Goal: Task Accomplishment & Management: Manage account settings

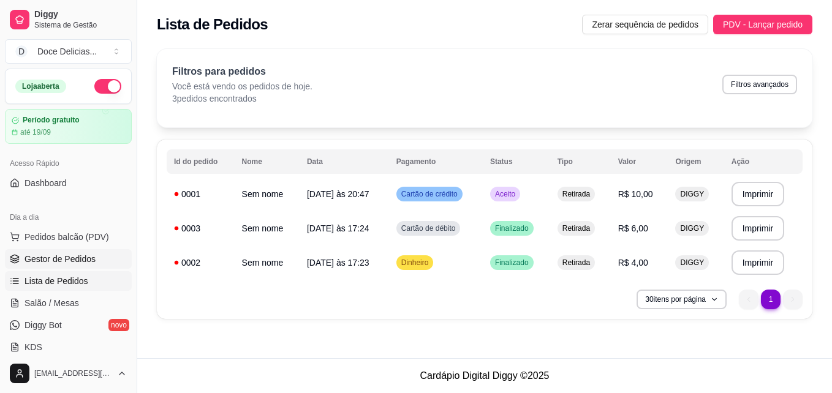
click at [88, 259] on span "Gestor de Pedidos" at bounding box center [60, 259] width 71 height 12
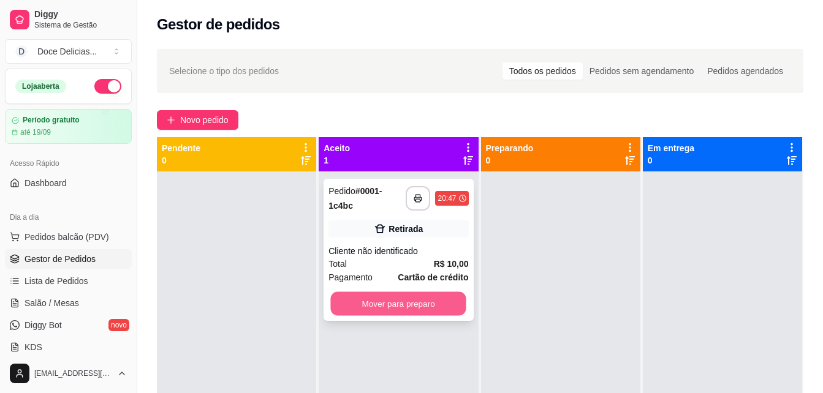
click at [422, 305] on button "Mover para preparo" at bounding box center [398, 304] width 135 height 24
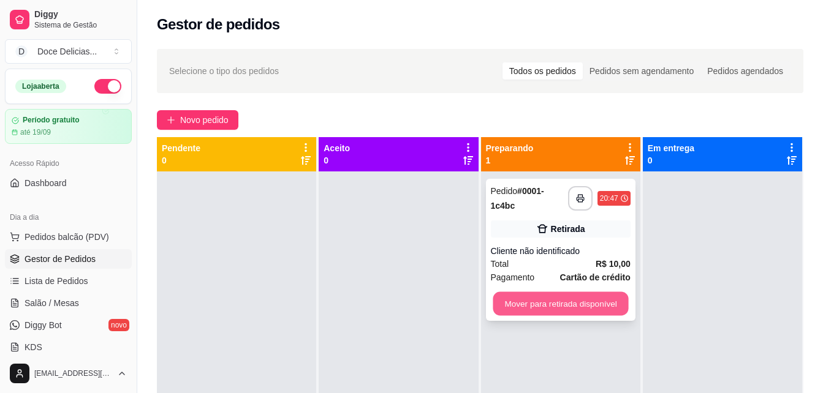
click at [571, 303] on button "Mover para retirada disponível" at bounding box center [560, 304] width 135 height 24
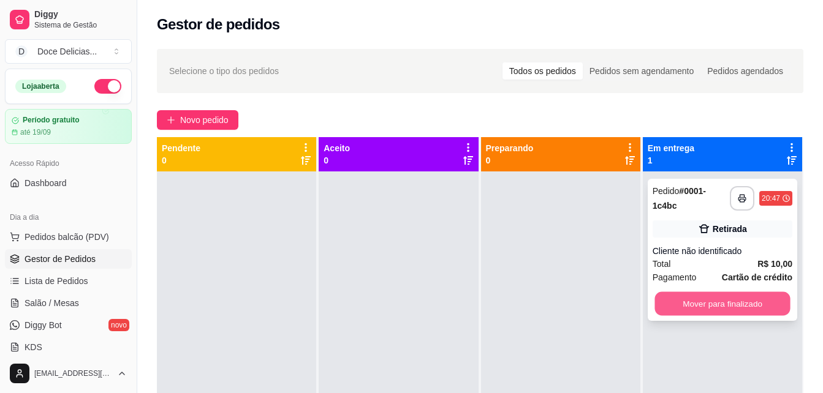
click at [719, 296] on button "Mover para finalizado" at bounding box center [722, 304] width 135 height 24
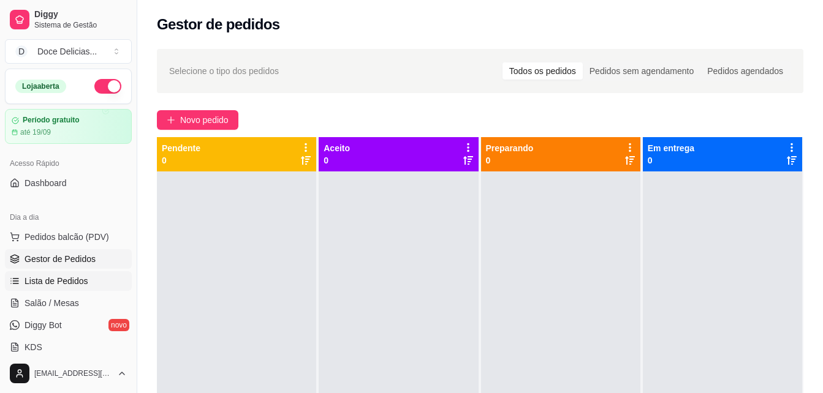
click at [48, 280] on span "Lista de Pedidos" at bounding box center [57, 281] width 64 height 12
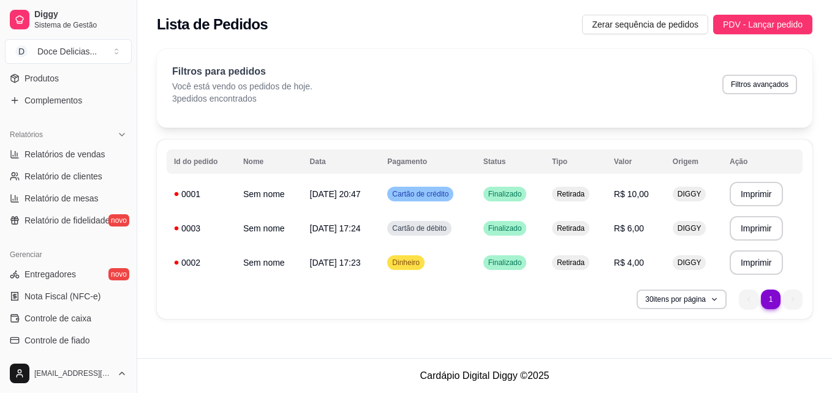
scroll to position [348, 0]
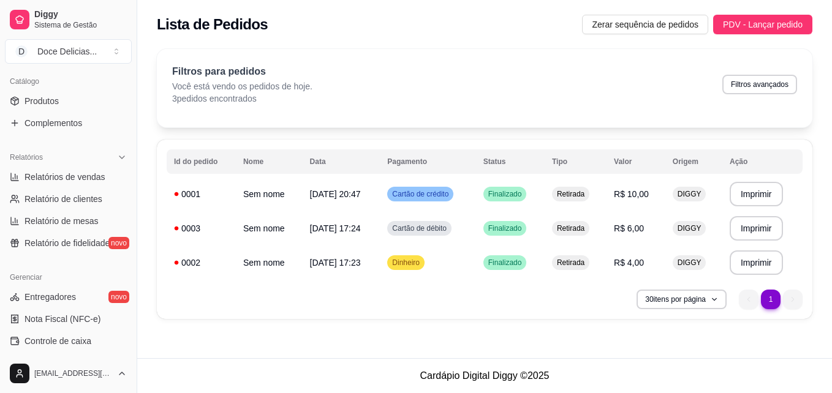
scroll to position [298, 0]
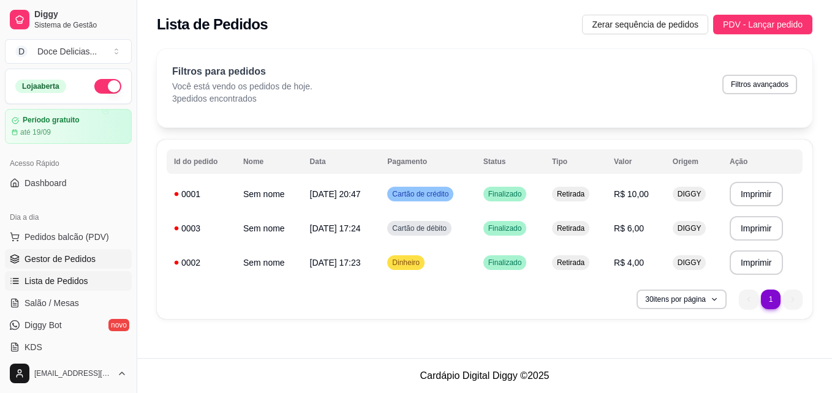
click at [68, 264] on span "Gestor de Pedidos" at bounding box center [60, 259] width 71 height 12
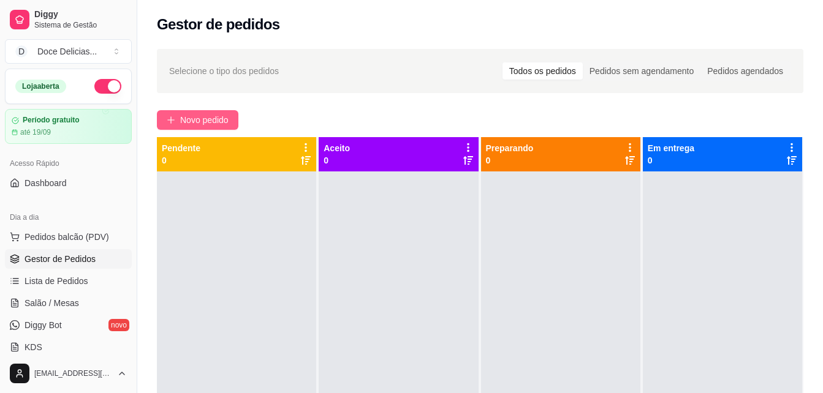
click at [200, 118] on span "Novo pedido" at bounding box center [204, 119] width 48 height 13
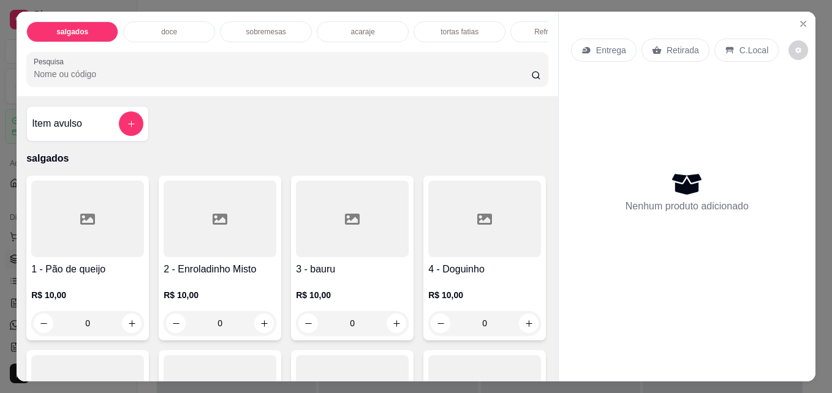
click at [457, 28] on p "tortas fatias" at bounding box center [460, 32] width 38 height 10
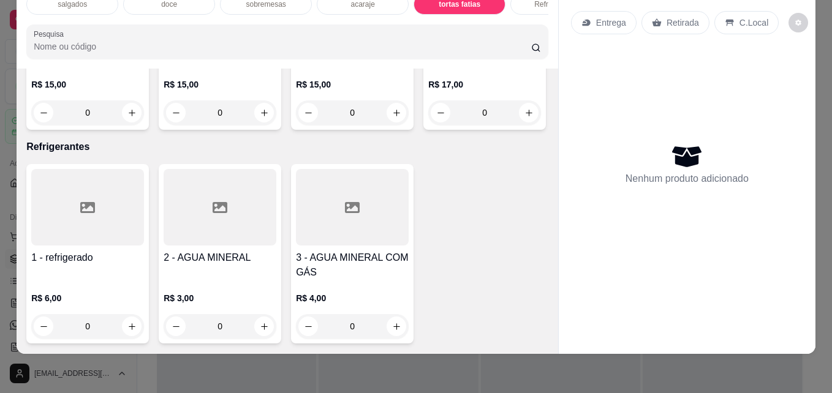
click at [428, 47] on div at bounding box center [484, 8] width 113 height 77
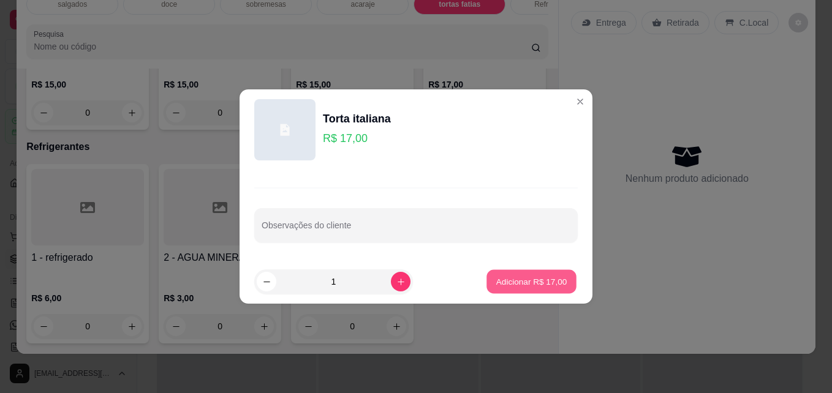
click at [509, 281] on p "Adicionar R$ 17,00" at bounding box center [531, 282] width 71 height 12
type input "1"
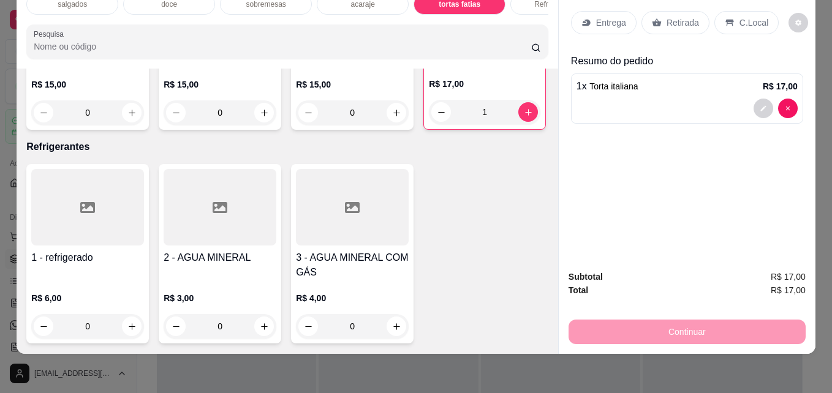
scroll to position [0, 0]
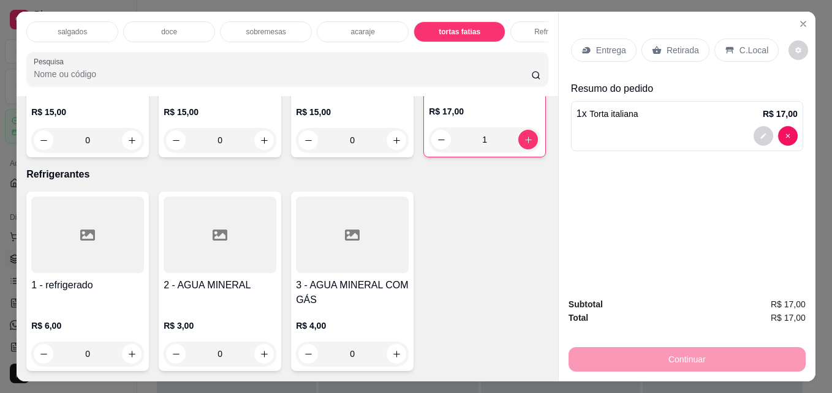
click at [528, 23] on div "Refrigerantes" at bounding box center [557, 31] width 92 height 21
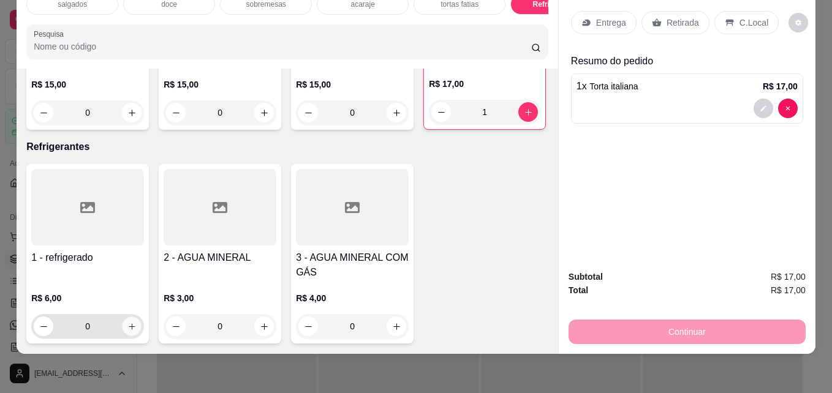
click at [127, 322] on icon "increase-product-quantity" at bounding box center [131, 326] width 9 height 9
type input "1"
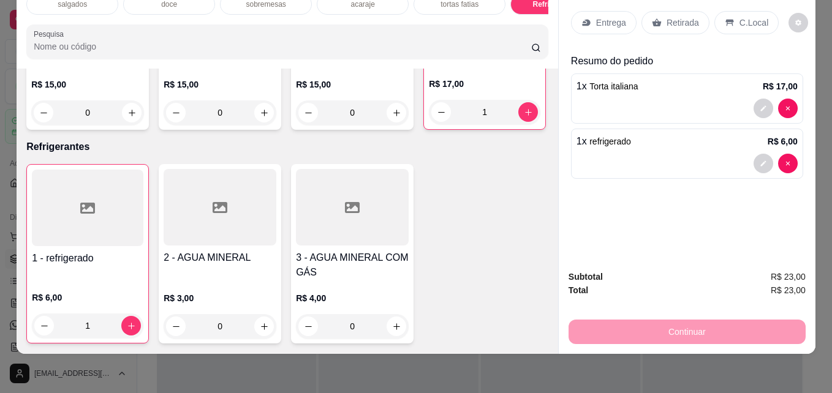
scroll to position [0, 0]
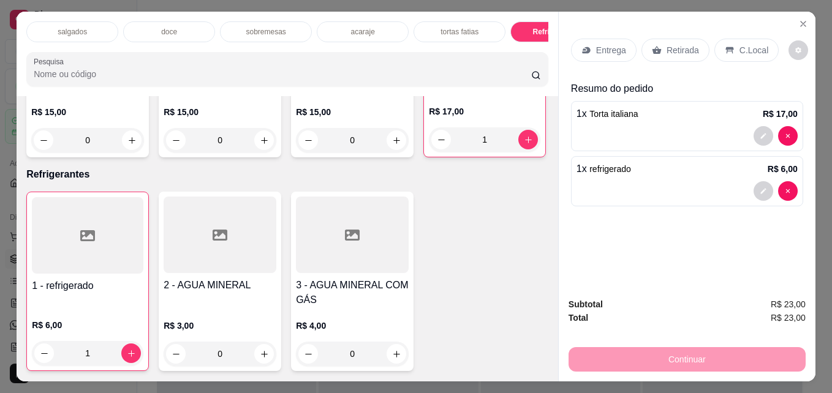
click at [78, 32] on p "salgados" at bounding box center [72, 32] width 29 height 10
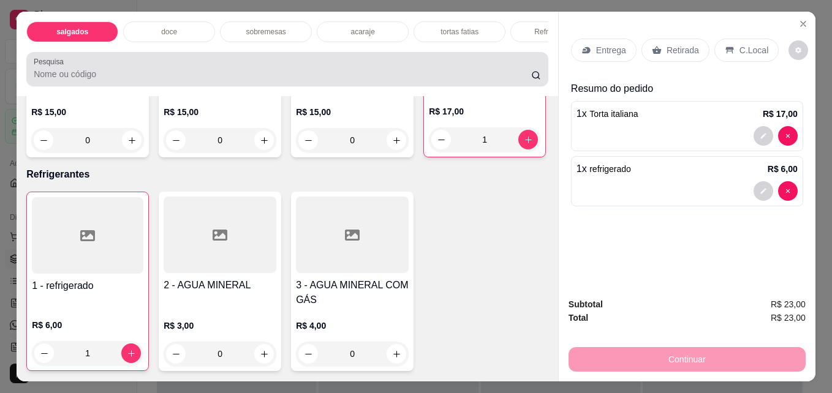
scroll to position [32, 0]
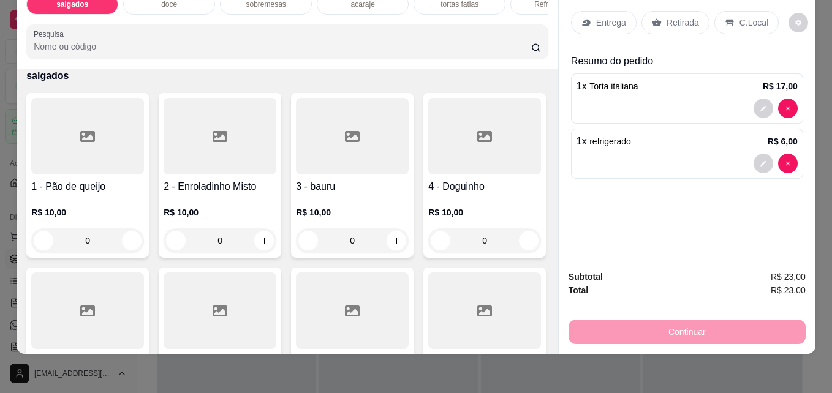
click at [213, 41] on input "Pesquisa" at bounding box center [283, 46] width 498 height 12
type input "hamburguer"
click at [519, 170] on div "1 - Pão de queijo R$ 10,00 0 2 - Enroladinho Misto R$ 10,00 0 3 - bauru R$ 10,0…" at bounding box center [287, 357] width 522 height 529
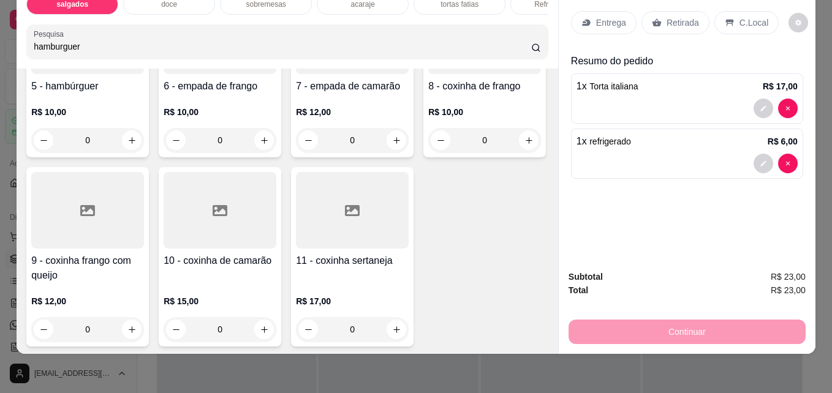
scroll to position [338, 0]
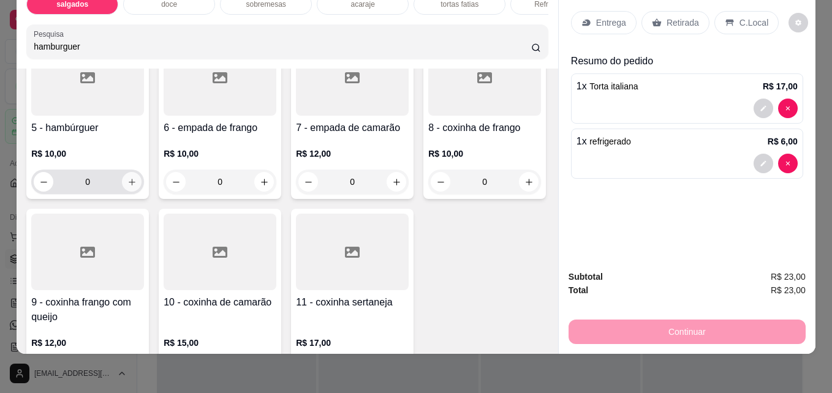
click at [142, 173] on button "increase-product-quantity" at bounding box center [132, 182] width 20 height 20
type input "1"
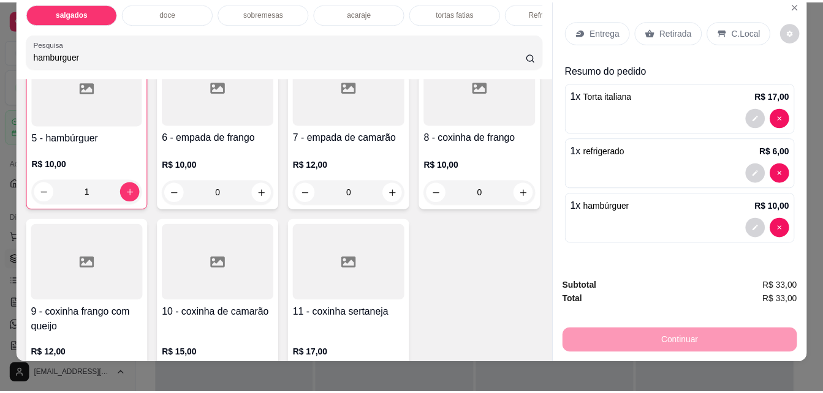
scroll to position [0, 0]
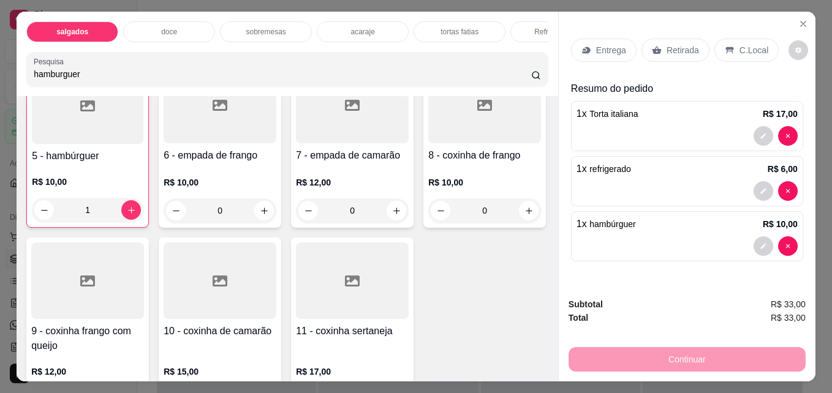
click at [664, 53] on div "Retirada" at bounding box center [676, 50] width 68 height 23
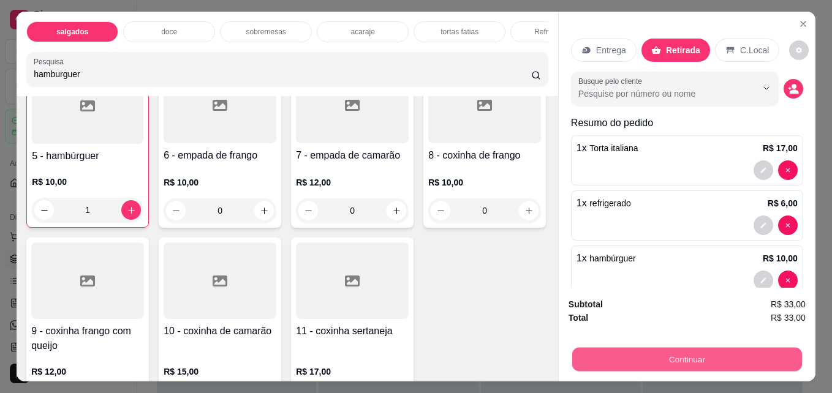
click at [630, 354] on button "Continuar" at bounding box center [687, 360] width 230 height 24
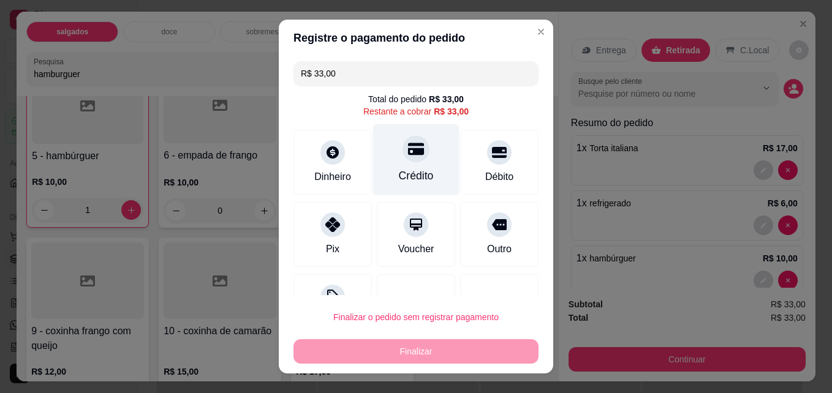
click at [412, 174] on div "Crédito" at bounding box center [416, 176] width 35 height 16
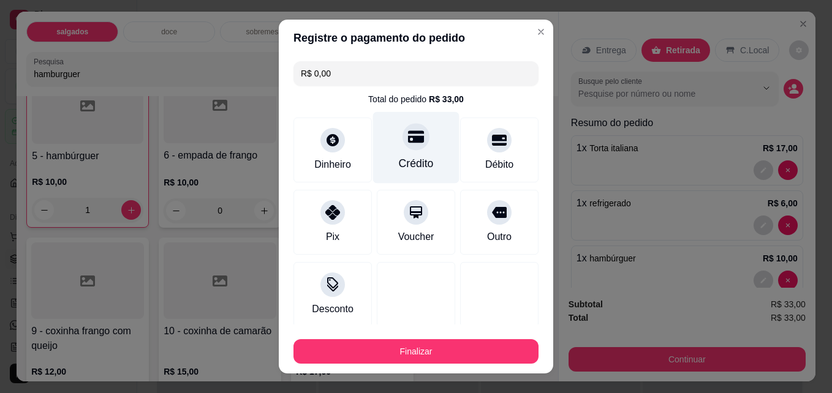
type input "R$ 0,00"
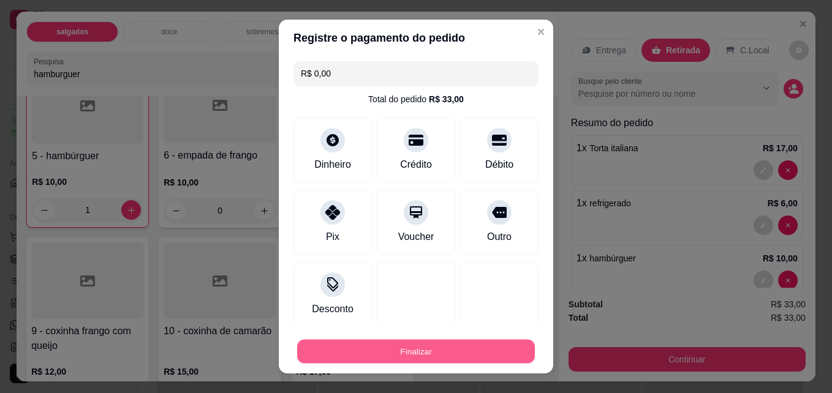
click at [366, 352] on button "Finalizar" at bounding box center [416, 352] width 238 height 24
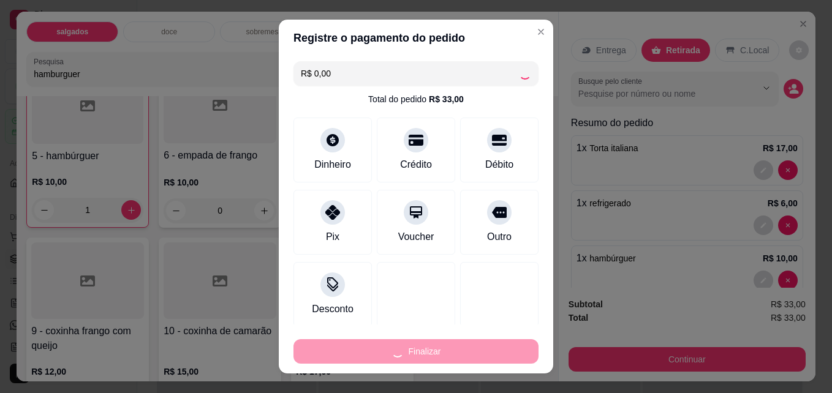
type input "0"
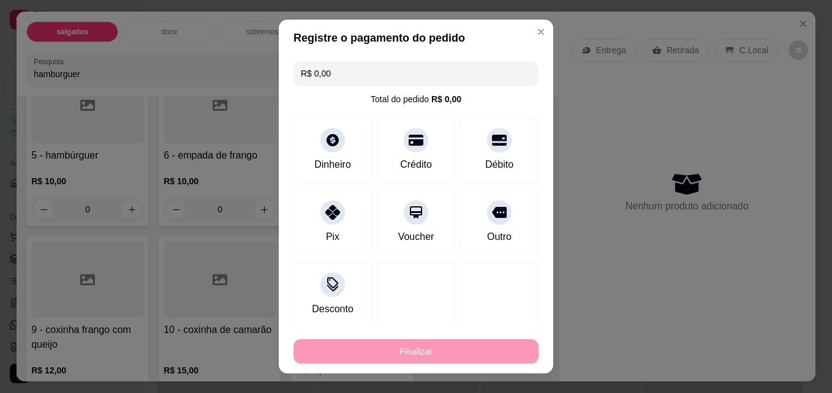
type input "-R$ 33,00"
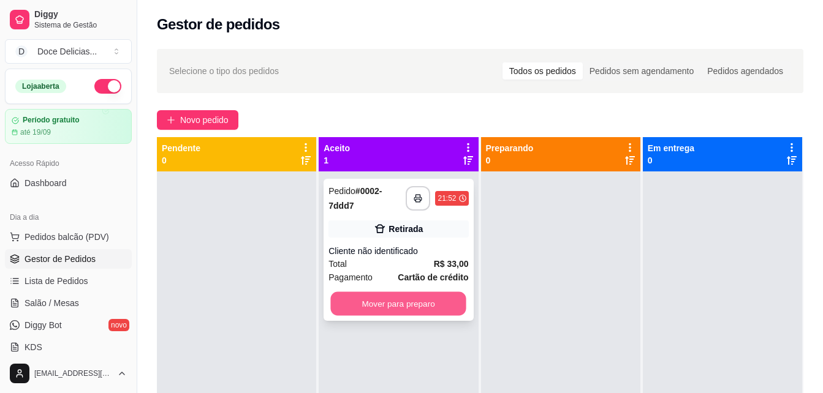
click at [383, 304] on button "Mover para preparo" at bounding box center [398, 304] width 135 height 24
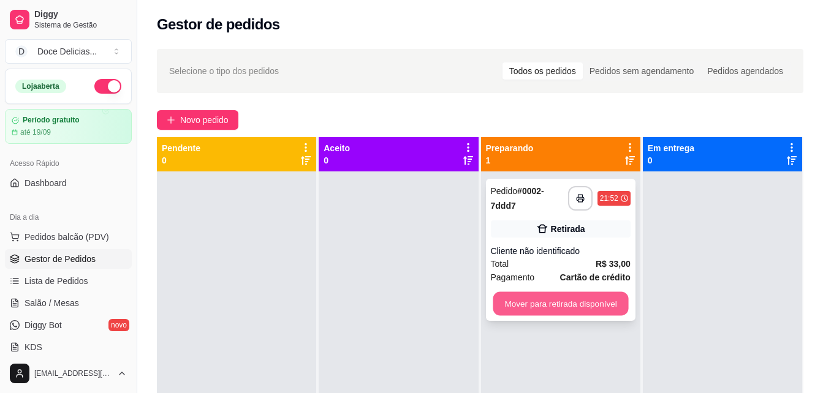
click at [580, 305] on button "Mover para retirada disponível" at bounding box center [560, 304] width 135 height 24
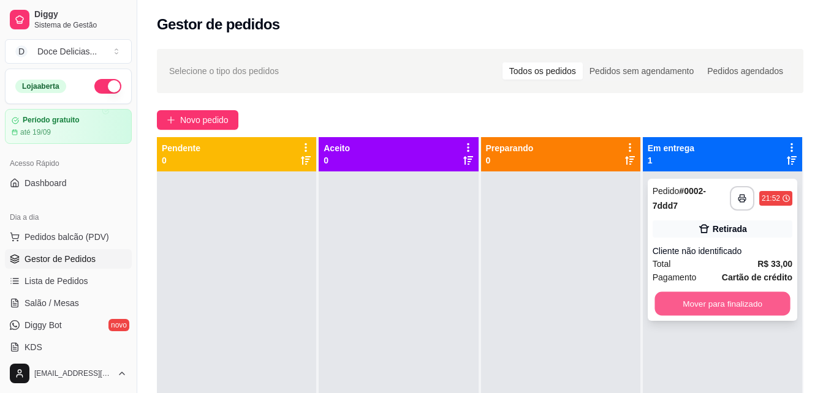
click at [681, 300] on button "Mover para finalizado" at bounding box center [722, 304] width 135 height 24
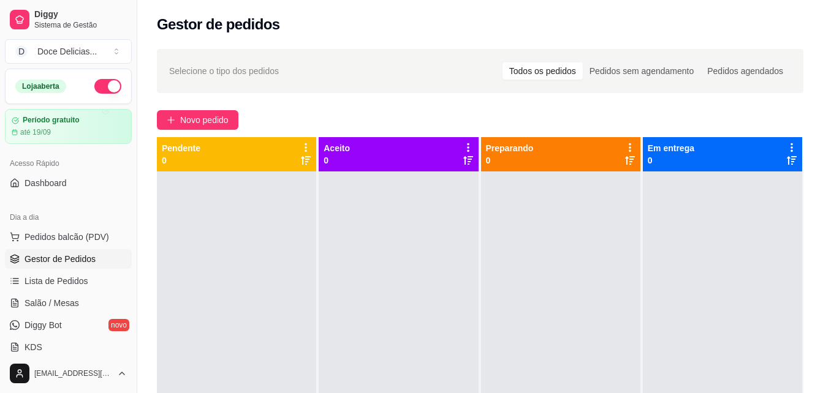
scroll to position [34, 0]
